Goal: Task Accomplishment & Management: Manage account settings

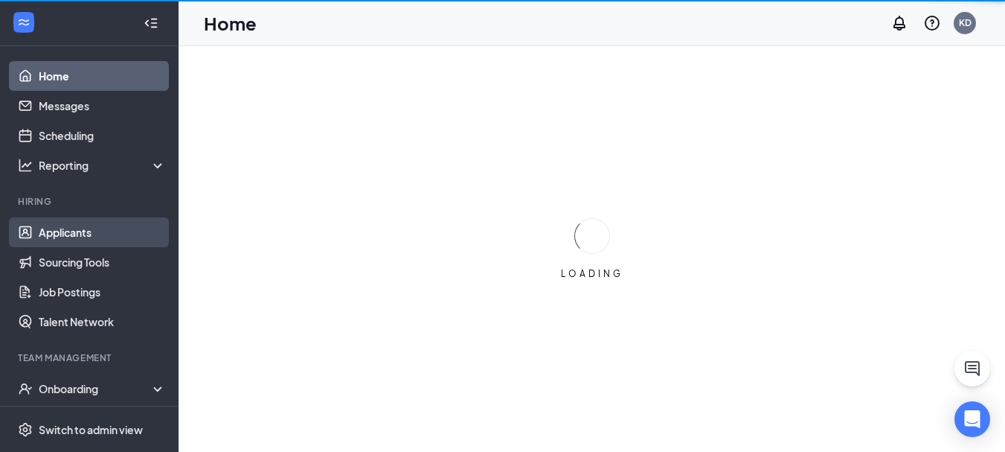
click at [63, 235] on link "Applicants" at bounding box center [102, 232] width 127 height 30
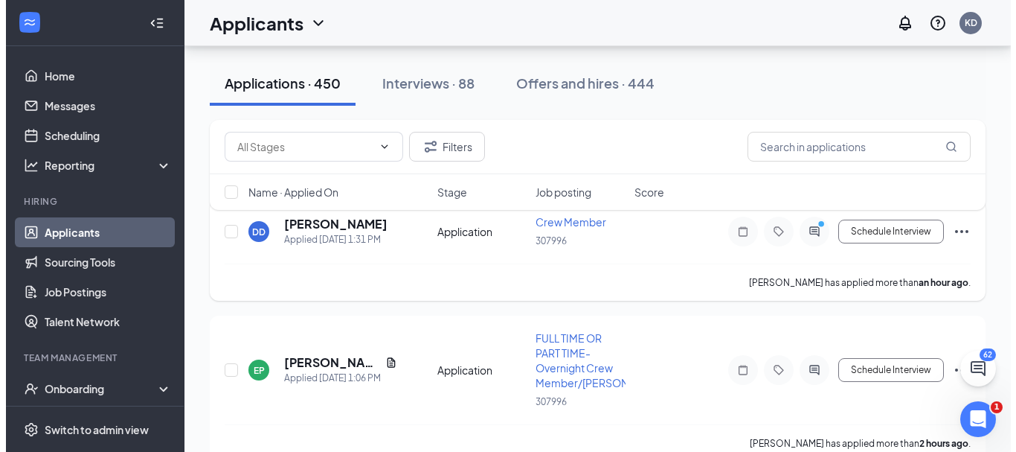
scroll to position [149, 0]
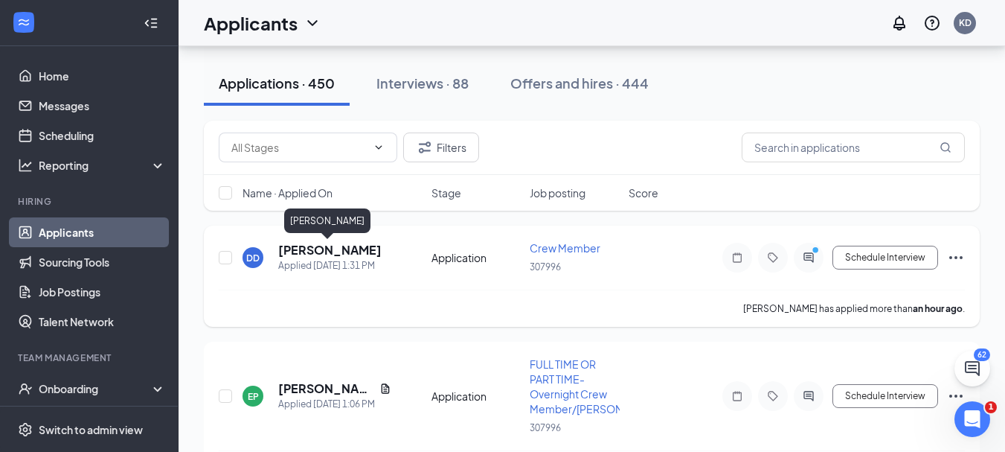
click at [337, 251] on h5 "[PERSON_NAME]" at bounding box center [329, 250] width 103 height 16
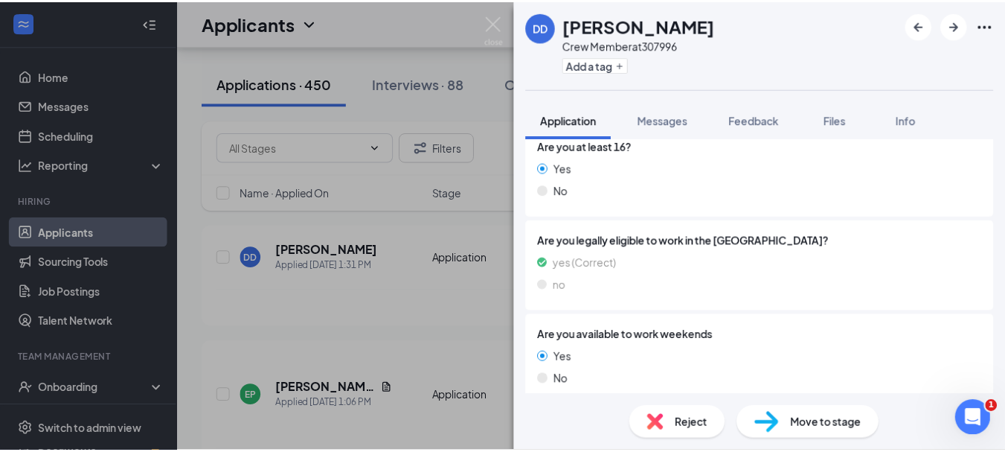
scroll to position [546, 0]
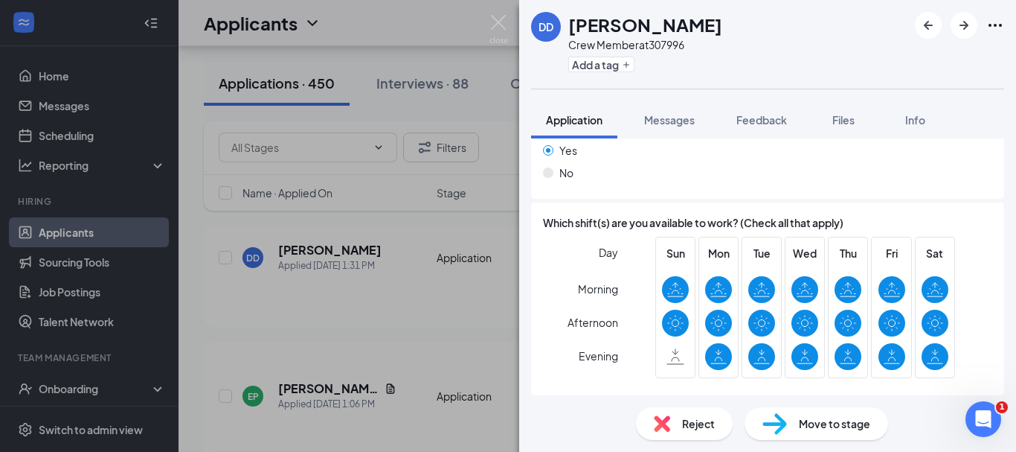
click at [398, 315] on div "DD [PERSON_NAME] Crew Member at 307996 Add a tag Application Messages Feedback …" at bounding box center [508, 226] width 1016 height 452
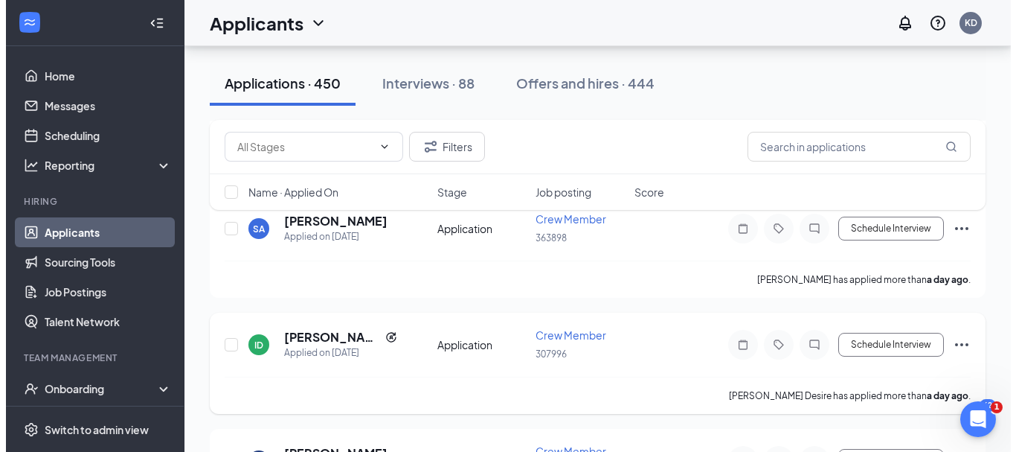
scroll to position [1562, 0]
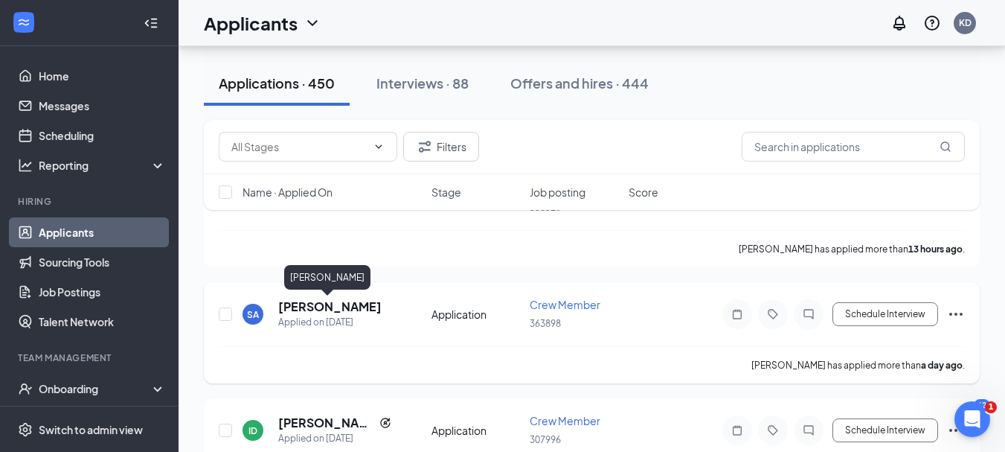
click at [328, 312] on h5 "[PERSON_NAME]" at bounding box center [329, 306] width 103 height 16
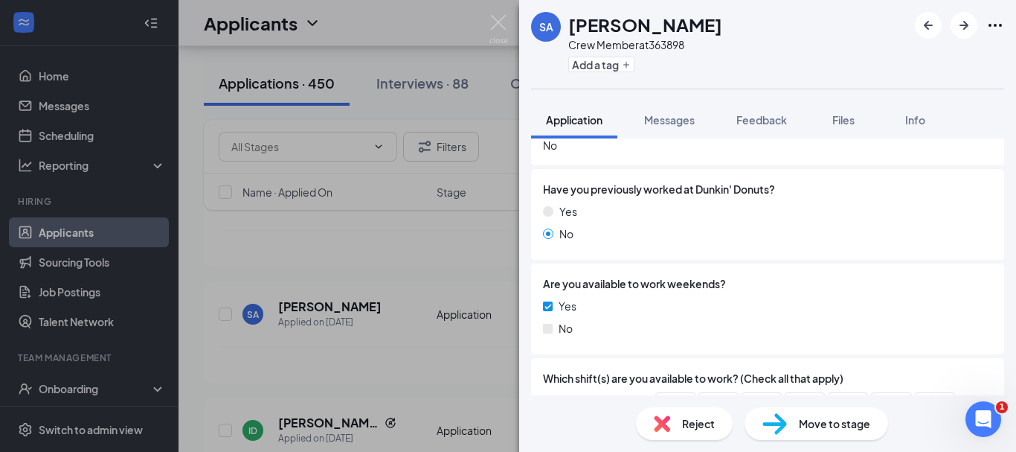
scroll to position [446, 0]
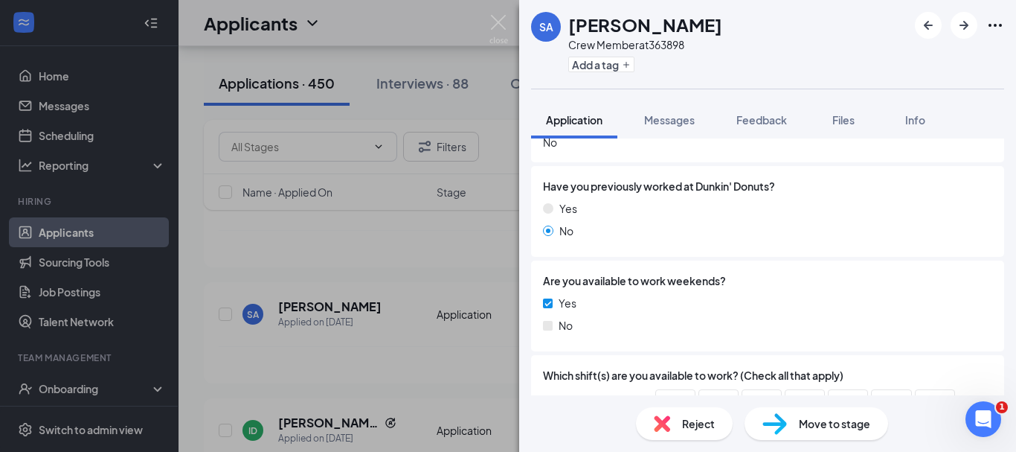
click at [428, 288] on div "SA [PERSON_NAME] Crew Member at 363898 Add a tag Application Messages Feedback …" at bounding box center [508, 226] width 1016 height 452
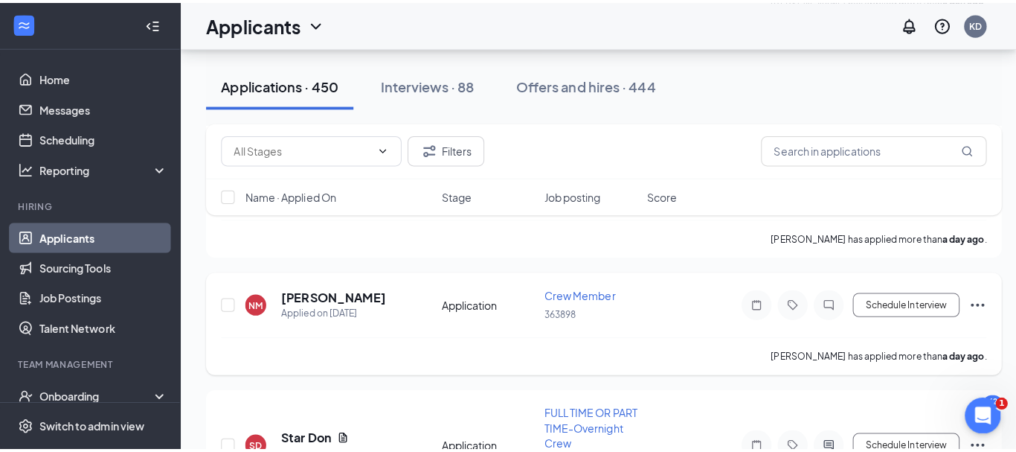
scroll to position [2157, 0]
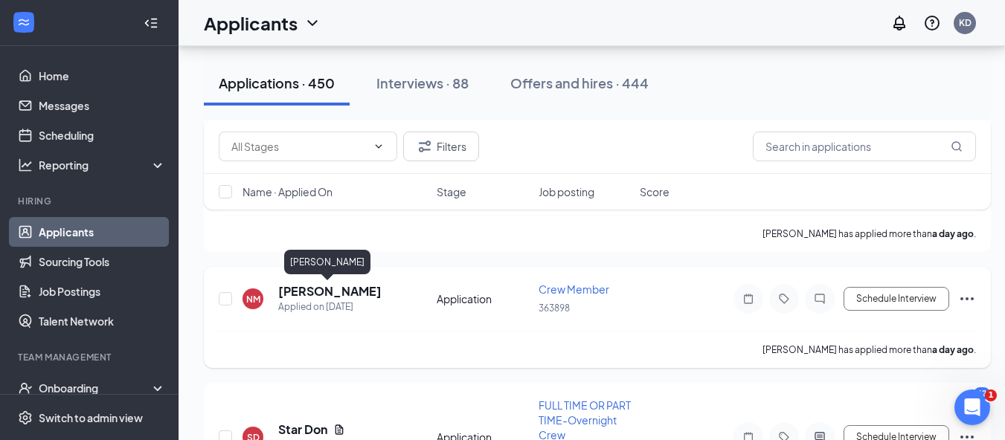
click at [319, 287] on h5 "[PERSON_NAME]" at bounding box center [329, 291] width 103 height 16
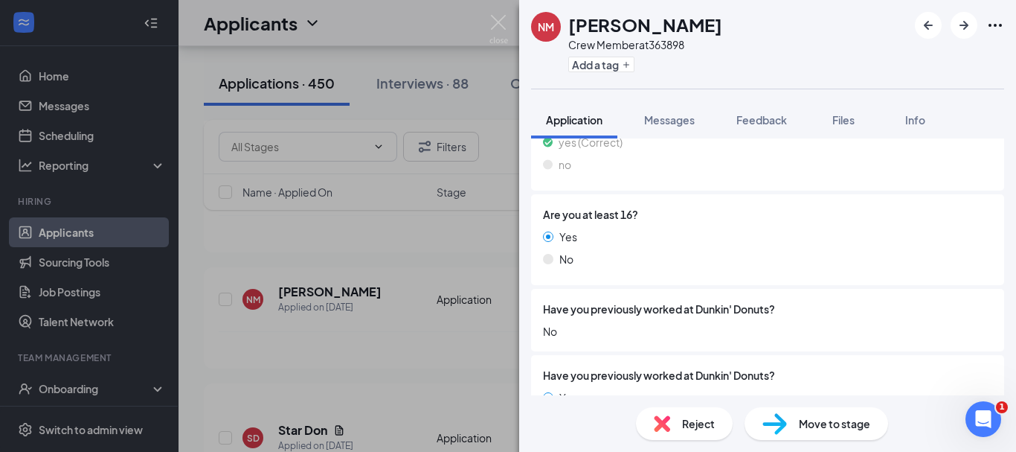
scroll to position [446, 0]
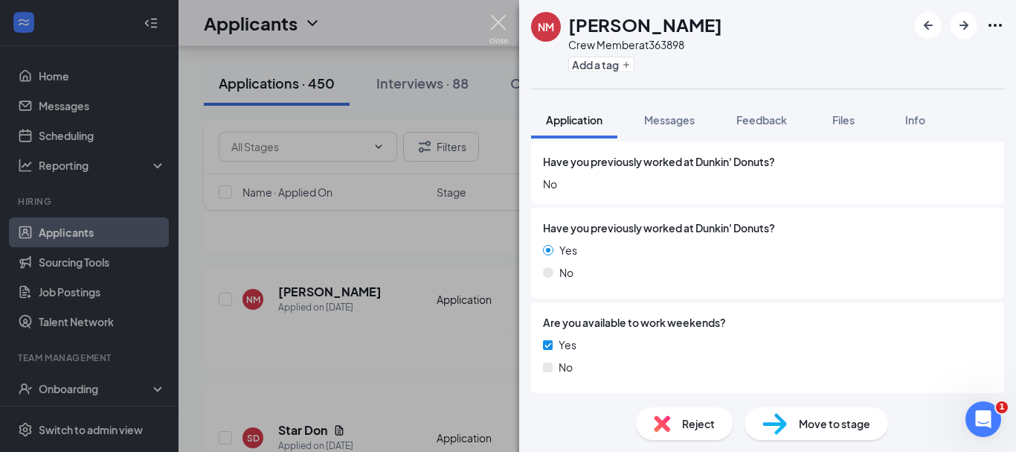
click at [495, 21] on img at bounding box center [498, 29] width 19 height 29
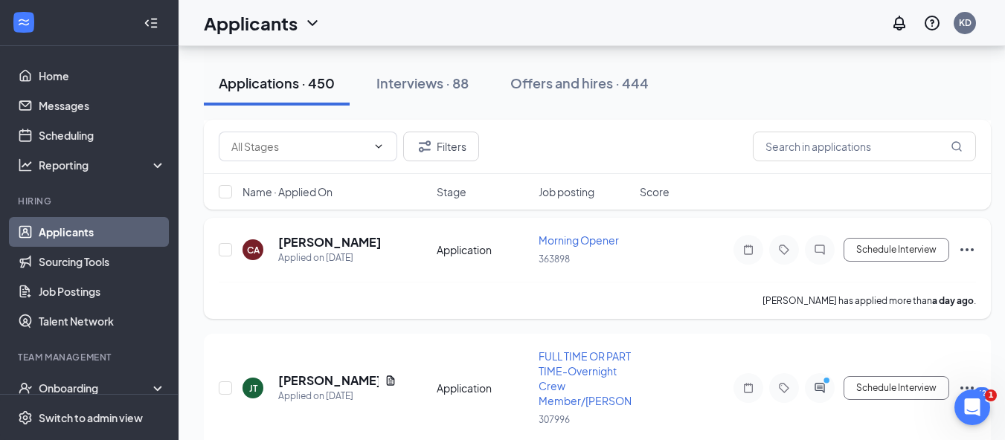
scroll to position [2603, 0]
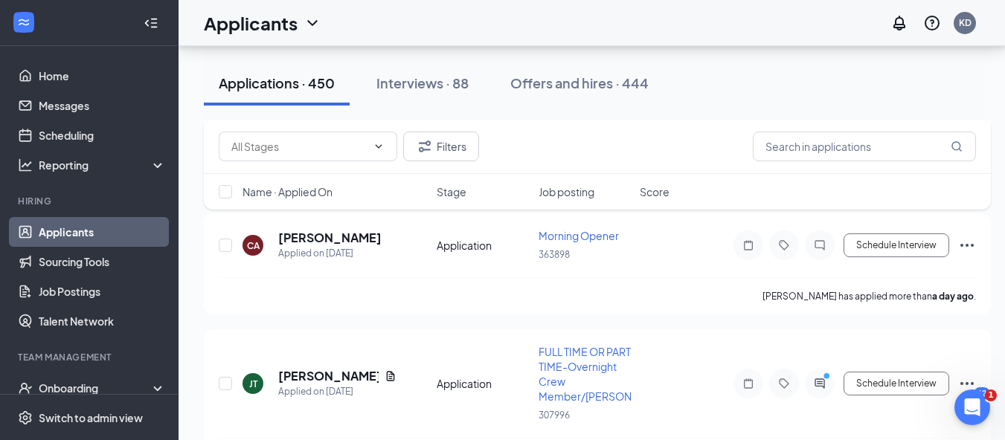
drag, startPoint x: 414, startPoint y: 231, endPoint x: 489, endPoint y: 100, distance: 151.6
click at [489, 100] on div "Applications · 450 Interviews · 88 Offers and hires · 444" at bounding box center [597, 83] width 787 height 45
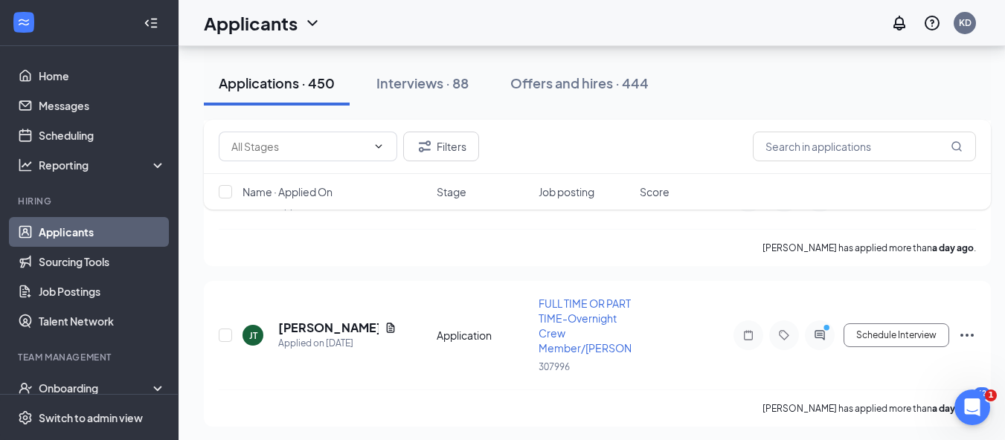
scroll to position [2678, 0]
